Goal: Task Accomplishment & Management: Use online tool/utility

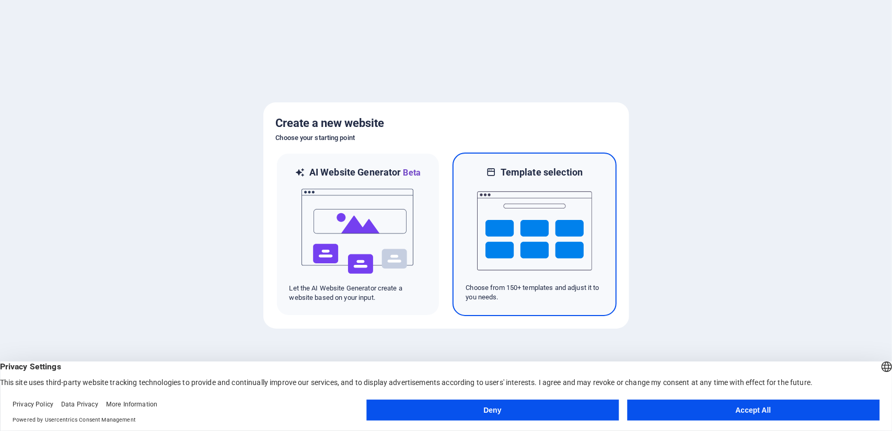
click at [527, 233] on img at bounding box center [534, 231] width 115 height 105
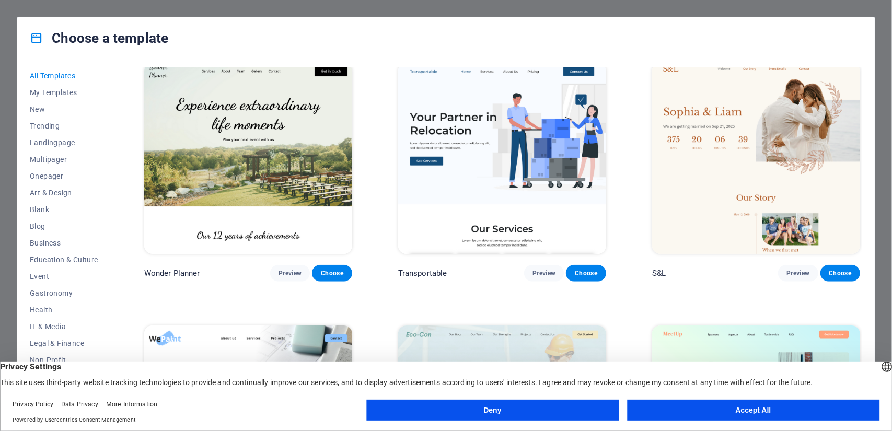
scroll to position [523, 0]
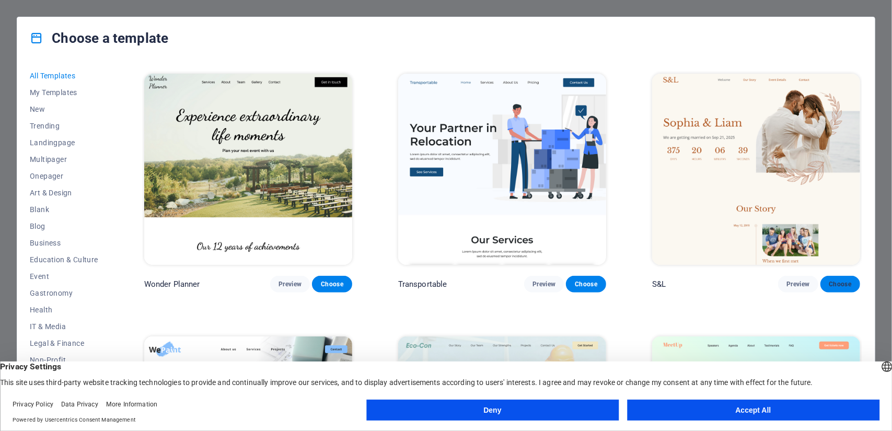
click at [839, 284] on span "Choose" at bounding box center [840, 284] width 23 height 8
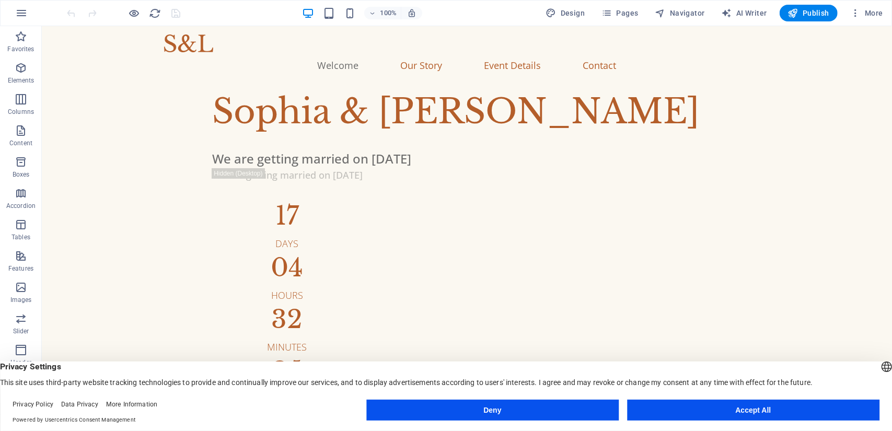
click at [675, 398] on footer "Privacy Policy Data Privacy More Information Powered by Usercentrics Consent Ma…" at bounding box center [446, 412] width 892 height 38
click at [676, 412] on button "Accept All" at bounding box center [753, 410] width 252 height 21
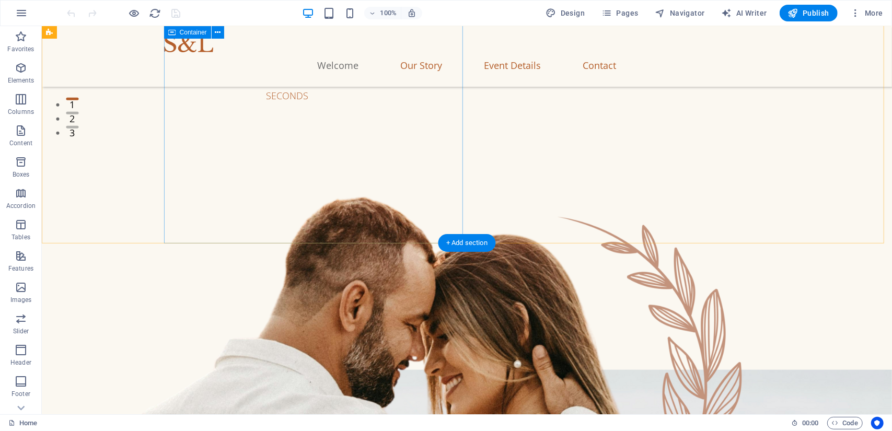
scroll to position [314, 0]
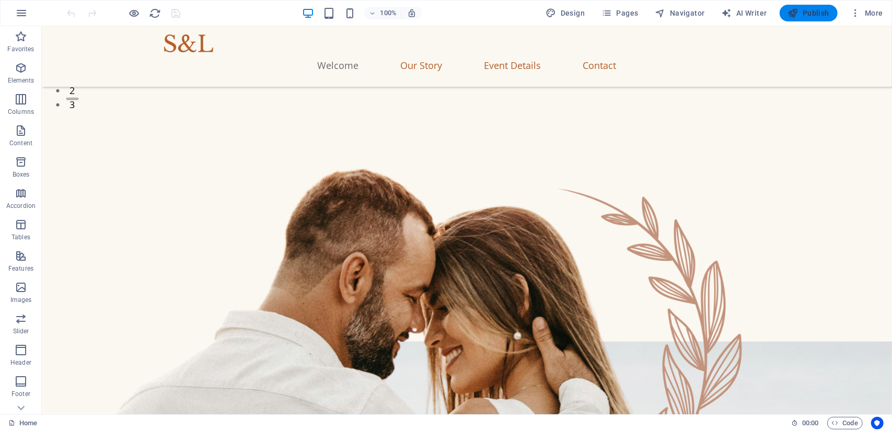
click at [804, 16] on span "Publish" at bounding box center [808, 13] width 41 height 10
